Goal: Transaction & Acquisition: Subscribe to service/newsletter

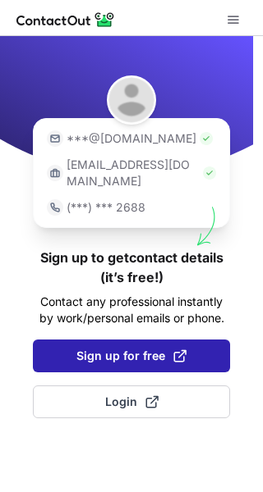
click at [155, 348] on span "Sign up for free" at bounding box center [131, 356] width 110 height 16
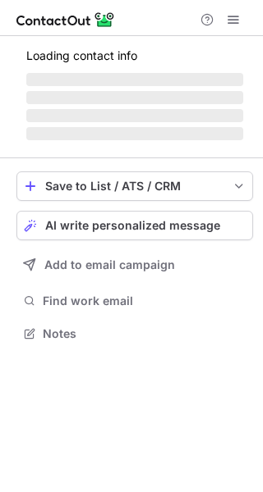
scroll to position [381, 263]
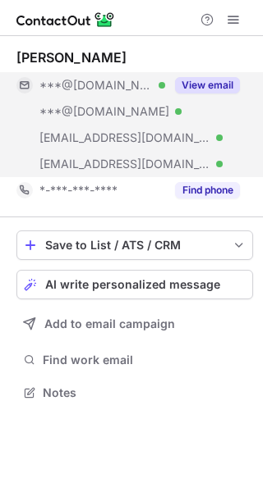
click at [221, 94] on div "View email" at bounding box center [202, 85] width 75 height 26
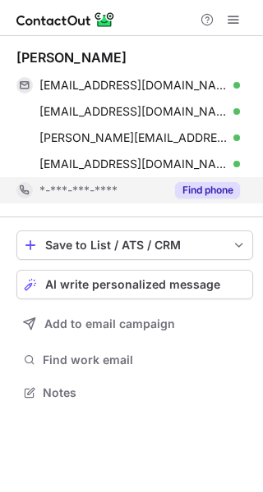
click at [218, 189] on button "Find phone" at bounding box center [207, 190] width 65 height 16
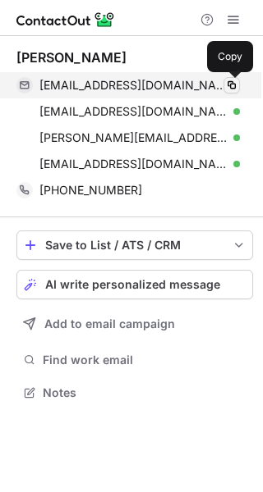
click at [231, 81] on span at bounding box center [231, 85] width 13 height 13
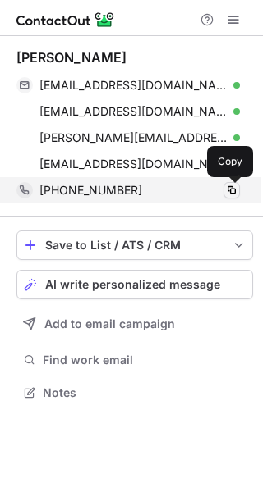
click at [227, 185] on span at bounding box center [231, 190] width 13 height 13
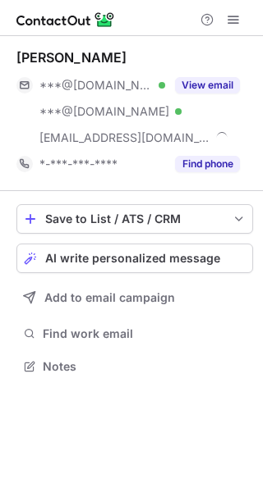
scroll to position [355, 263]
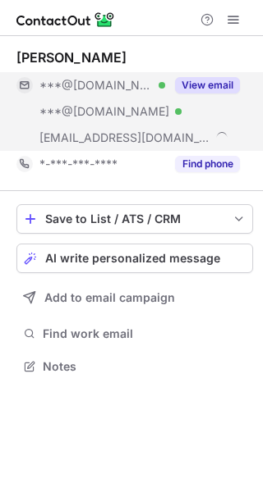
click at [221, 86] on button "View email" at bounding box center [207, 85] width 65 height 16
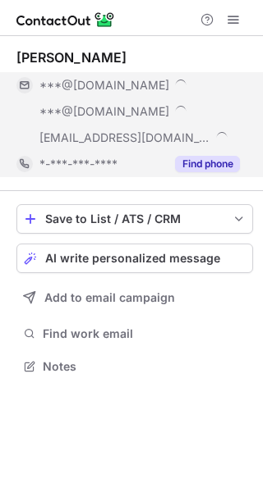
scroll to position [433, 263]
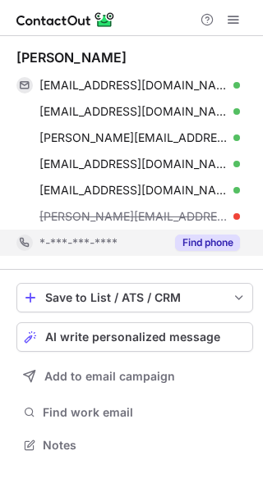
click at [212, 242] on button "Find phone" at bounding box center [207, 243] width 65 height 16
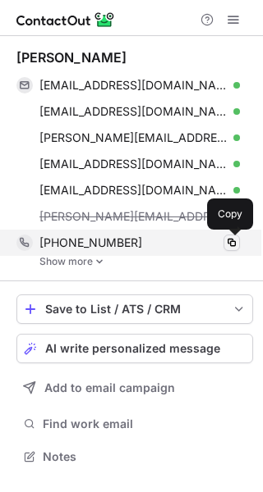
click at [232, 245] on span at bounding box center [231, 242] width 13 height 13
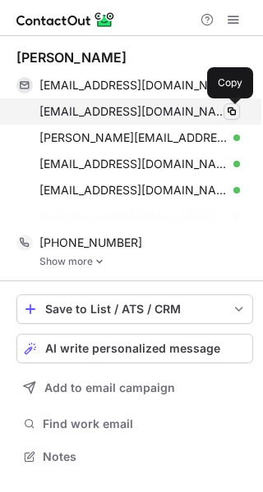
scroll to position [419, 263]
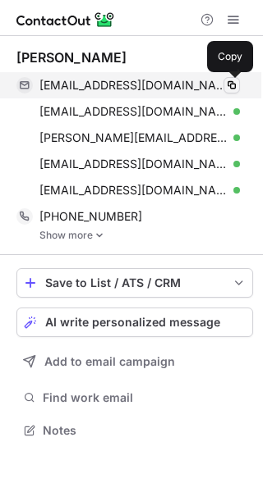
click at [228, 81] on span at bounding box center [231, 85] width 13 height 13
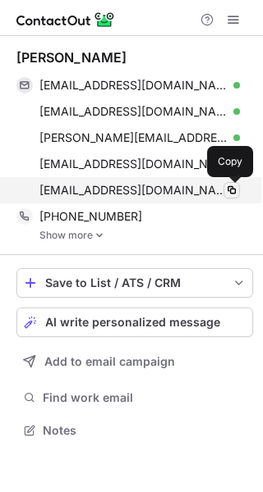
click at [227, 191] on span at bounding box center [231, 190] width 13 height 13
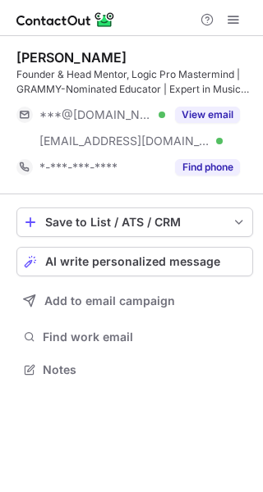
scroll to position [358, 263]
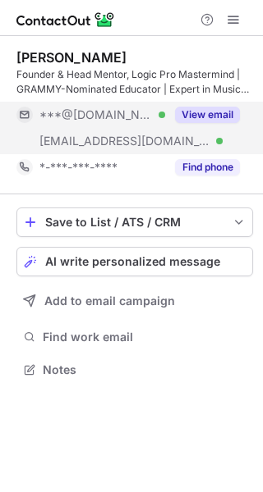
click at [221, 118] on button "View email" at bounding box center [207, 115] width 65 height 16
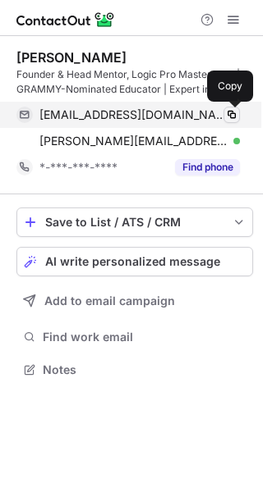
click at [234, 117] on span at bounding box center [231, 114] width 13 height 13
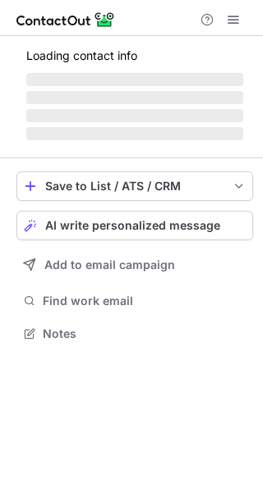
scroll to position [332, 263]
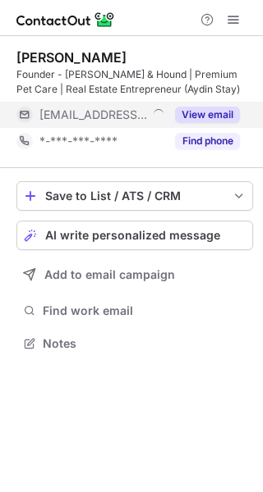
click at [213, 109] on button "View email" at bounding box center [207, 115] width 65 height 16
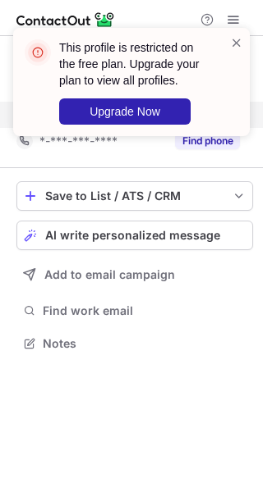
click at [234, 30] on div "This profile is restricted on the free plan. Upgrade your plan to view all prof…" at bounding box center [131, 82] width 236 height 108
click at [234, 40] on span at bounding box center [236, 42] width 13 height 16
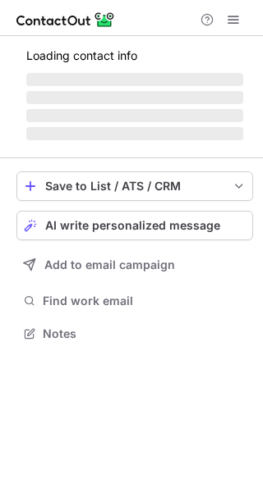
scroll to position [343, 263]
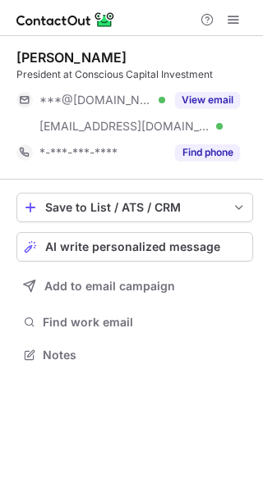
click at [221, 89] on div "View email" at bounding box center [202, 100] width 75 height 26
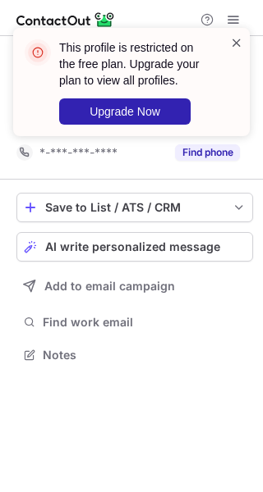
click at [231, 42] on span at bounding box center [236, 42] width 13 height 16
